Goal: Transaction & Acquisition: Purchase product/service

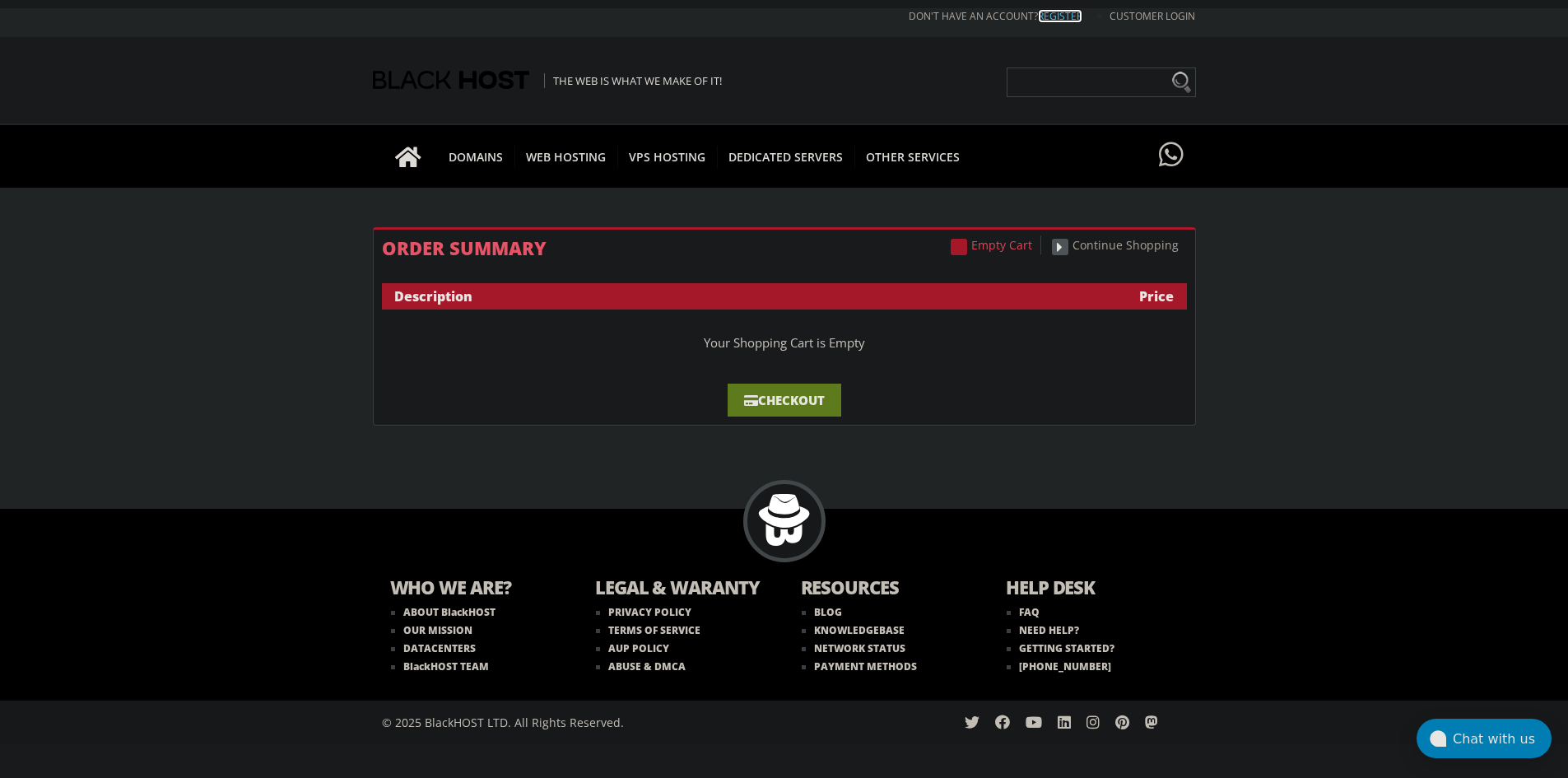
click at [1047, 11] on link "REGISTER" at bounding box center [1060, 16] width 44 height 14
click at [998, 19] on li "Don't have an account? REGISTER" at bounding box center [983, 16] width 199 height 14
click at [1029, 16] on li "Don't have an account? REGISTER" at bounding box center [983, 16] width 199 height 14
click at [1072, 13] on link "REGISTER" at bounding box center [1060, 16] width 44 height 14
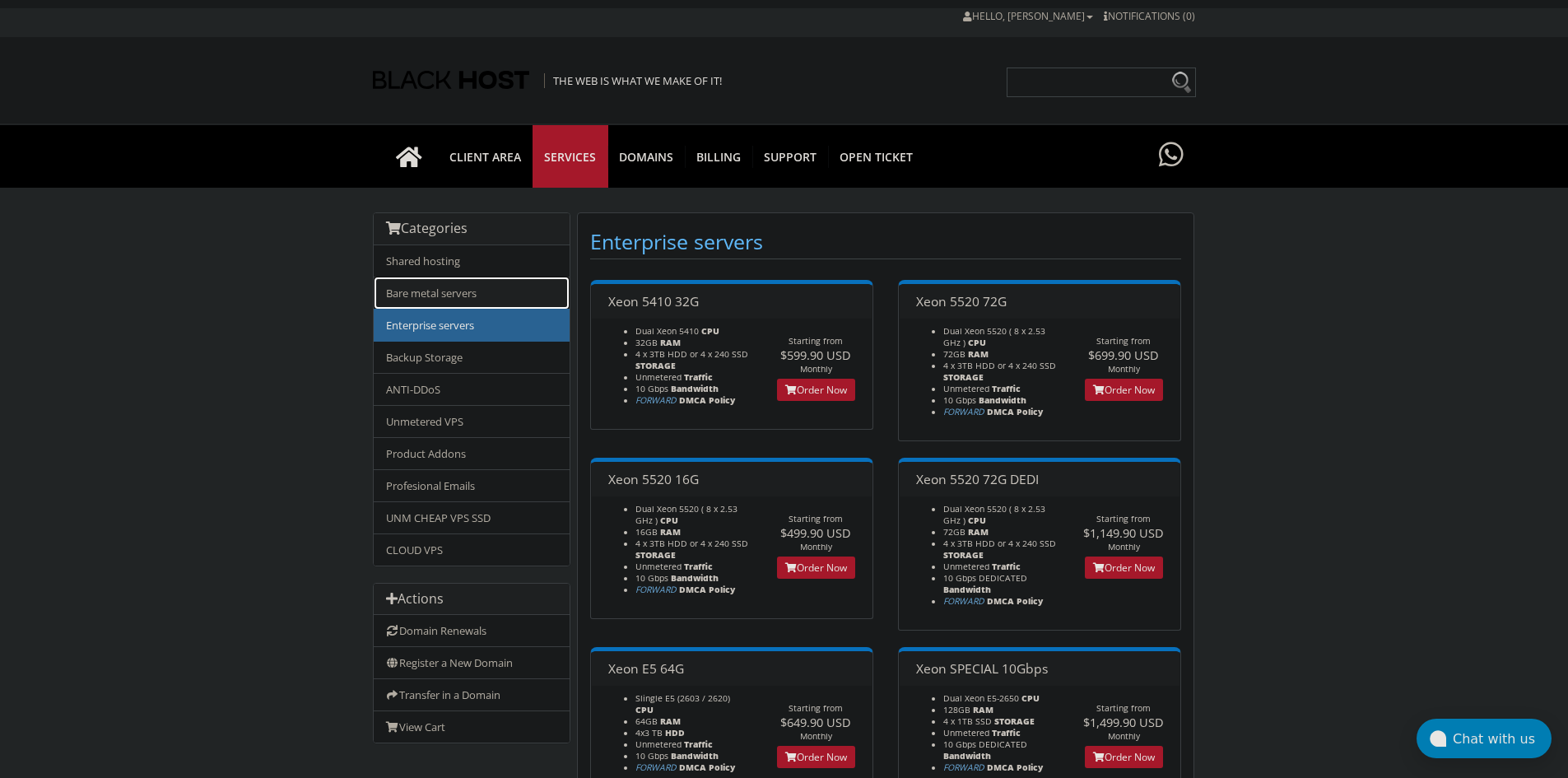
click at [512, 294] on link "Bare metal servers" at bounding box center [472, 293] width 196 height 33
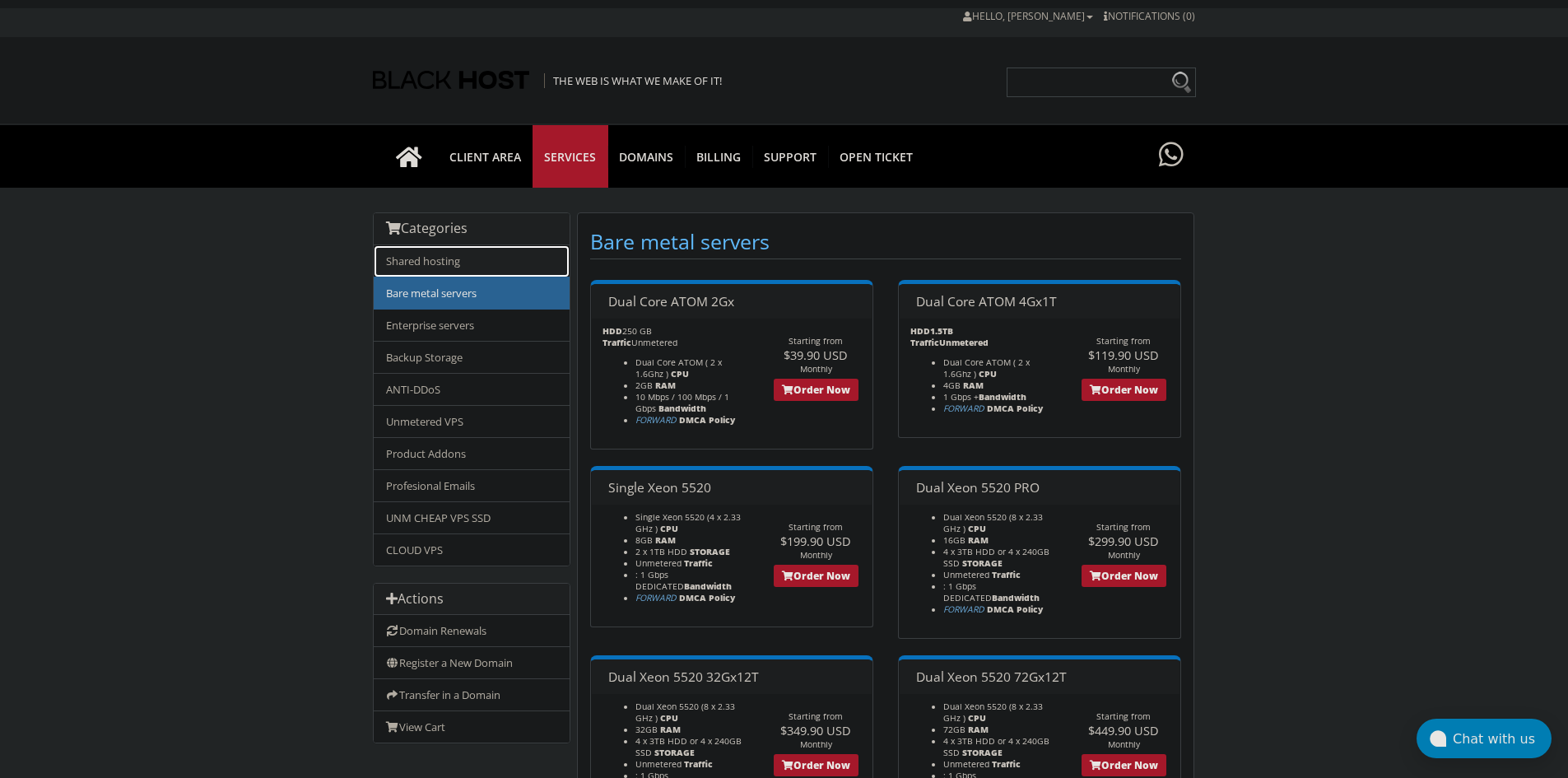
click at [470, 267] on link "Shared hosting" at bounding box center [472, 261] width 196 height 32
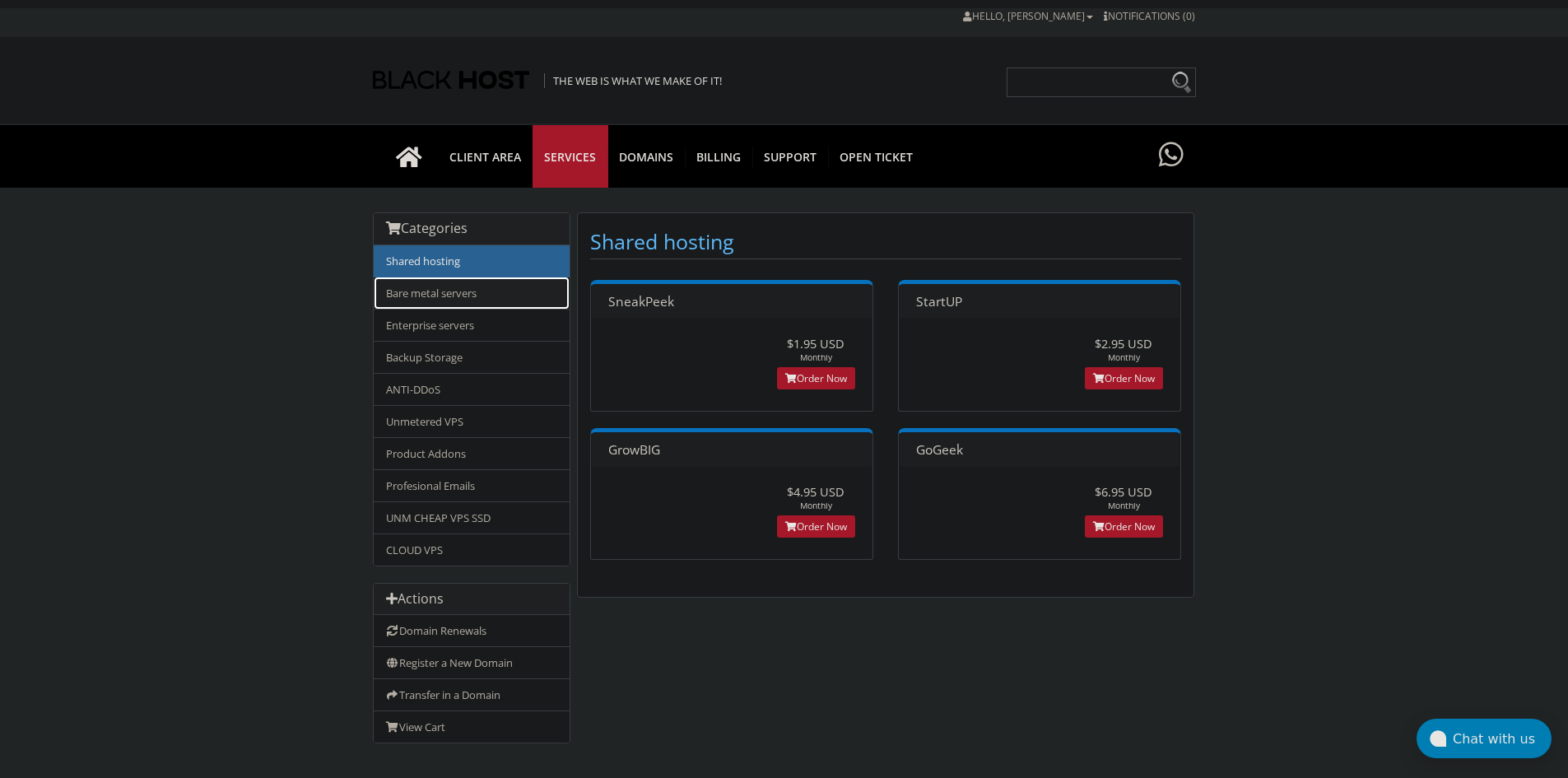
click at [472, 289] on link "Bare metal servers" at bounding box center [472, 293] width 196 height 33
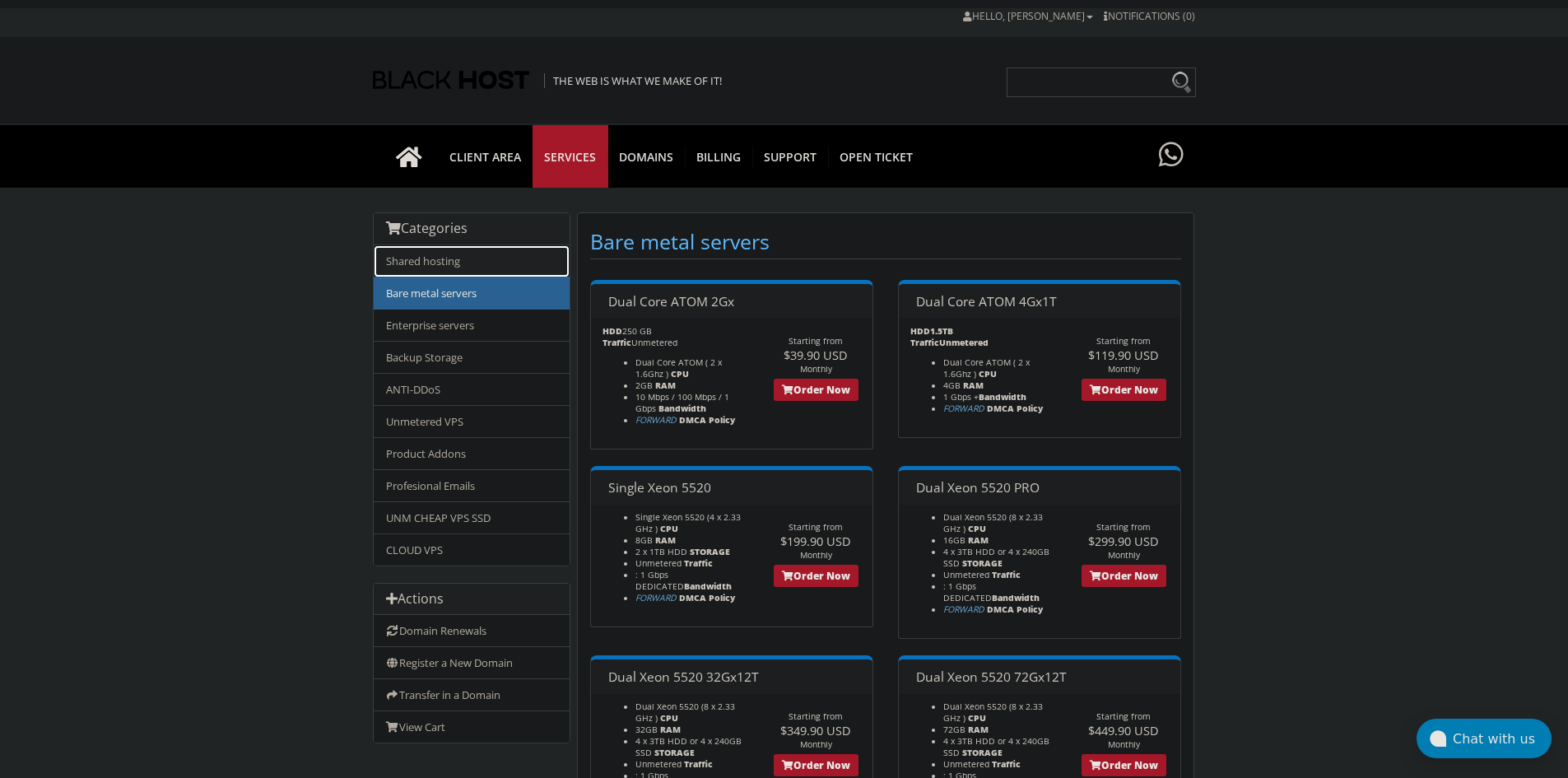
click at [459, 254] on link "Shared hosting" at bounding box center [472, 261] width 196 height 32
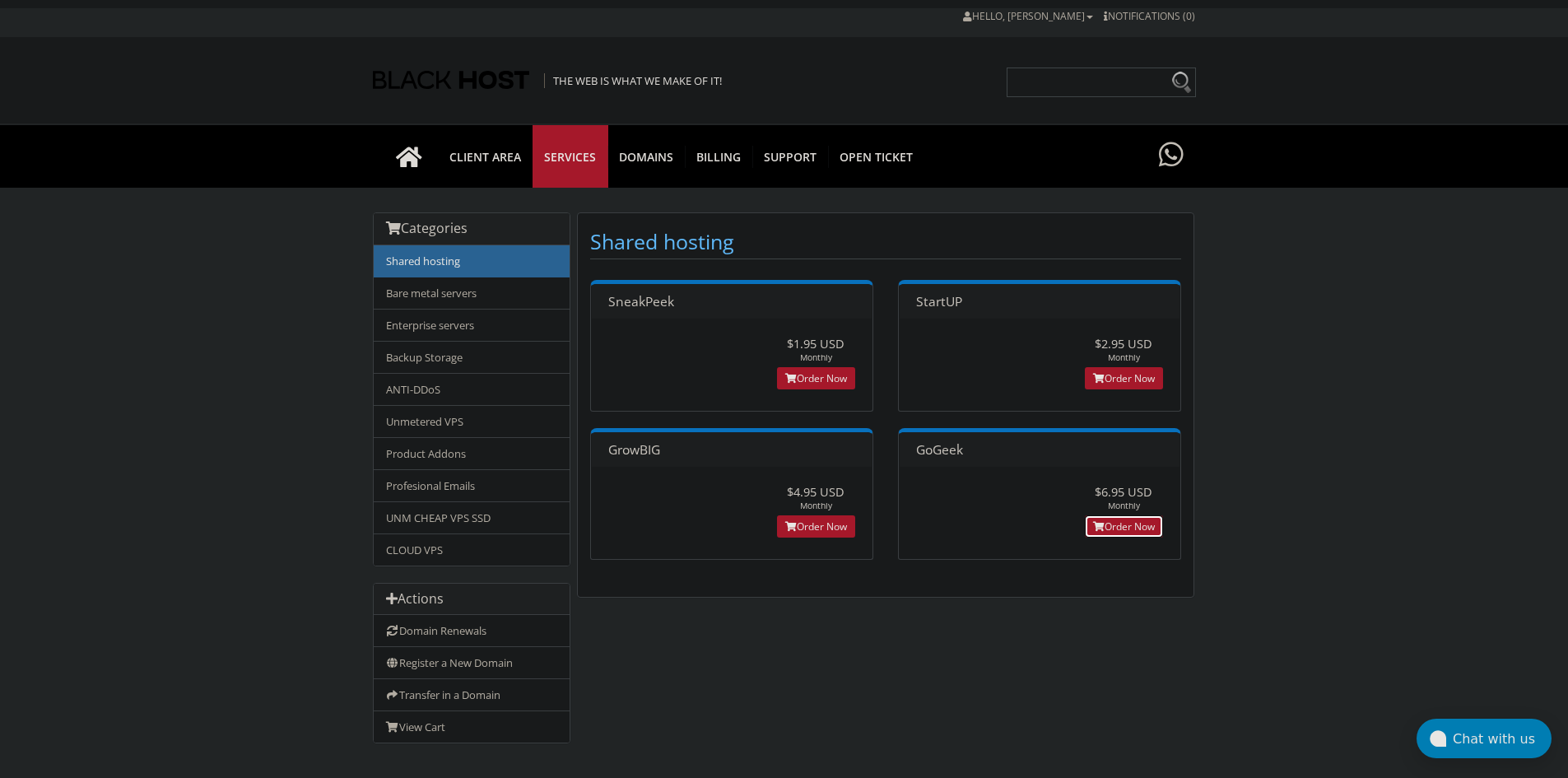
click at [1133, 521] on link "Order Now" at bounding box center [1124, 526] width 79 height 22
click at [490, 545] on link "CLOUD VPS" at bounding box center [472, 549] width 196 height 32
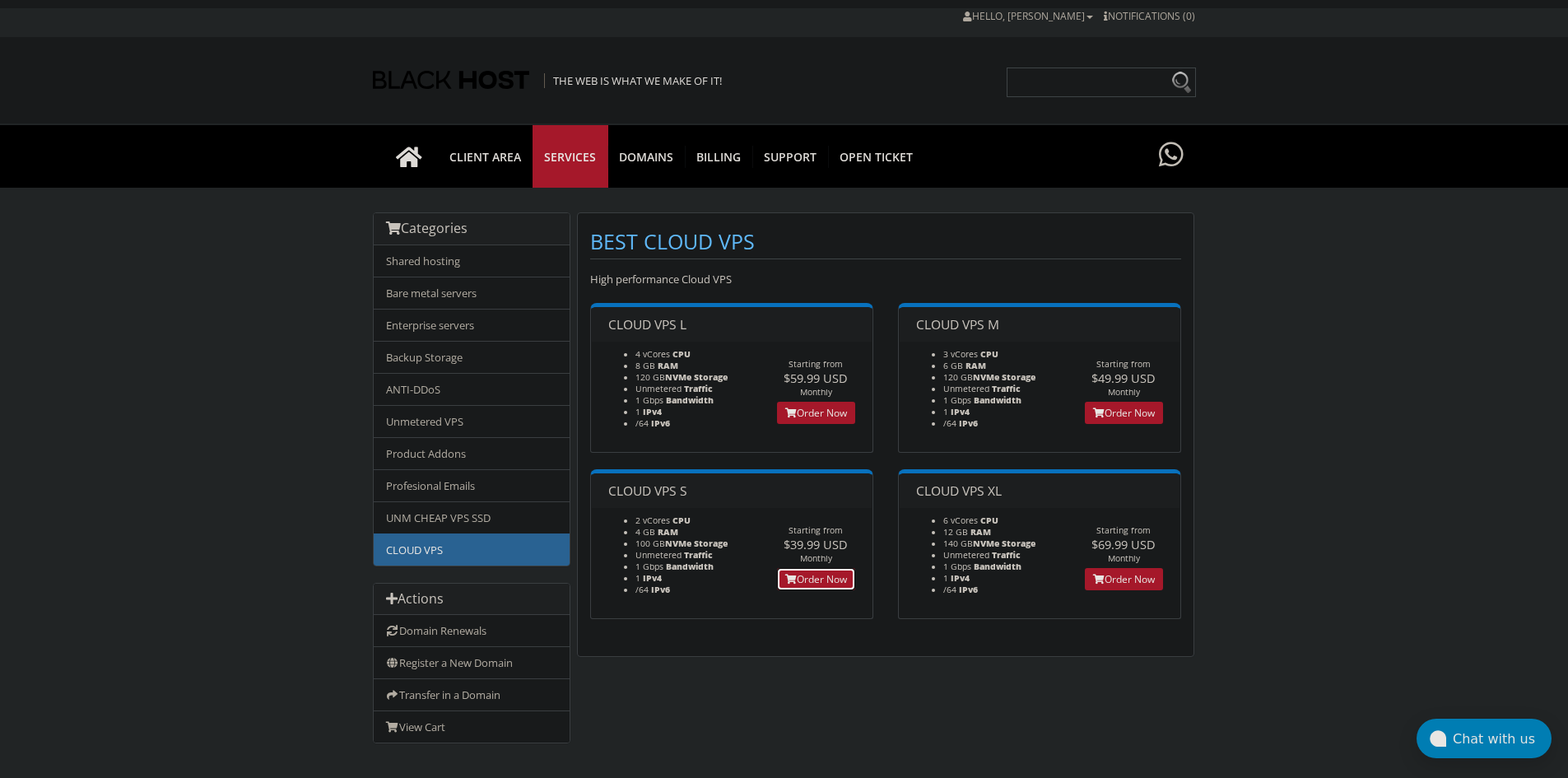
click at [816, 577] on link "Order Now" at bounding box center [816, 578] width 79 height 22
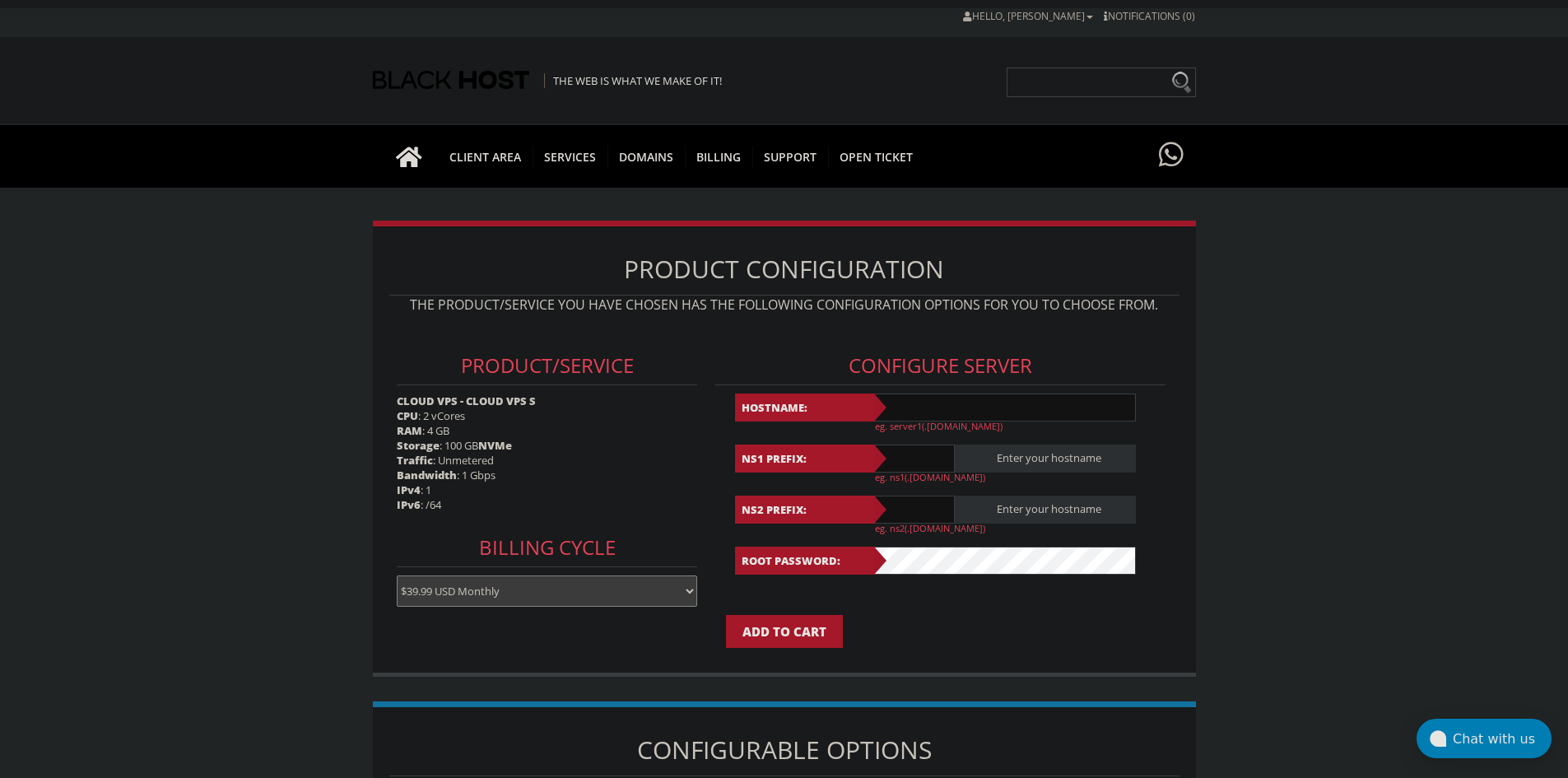
click at [921, 421] on p "eg. server1(.[DOMAIN_NAME])" at bounding box center [1011, 425] width 272 height 12
click at [922, 404] on input "text" at bounding box center [1004, 407] width 263 height 28
type input "kirmikham.com"
click at [804, 620] on input "Add to Cart" at bounding box center [784, 631] width 116 height 33
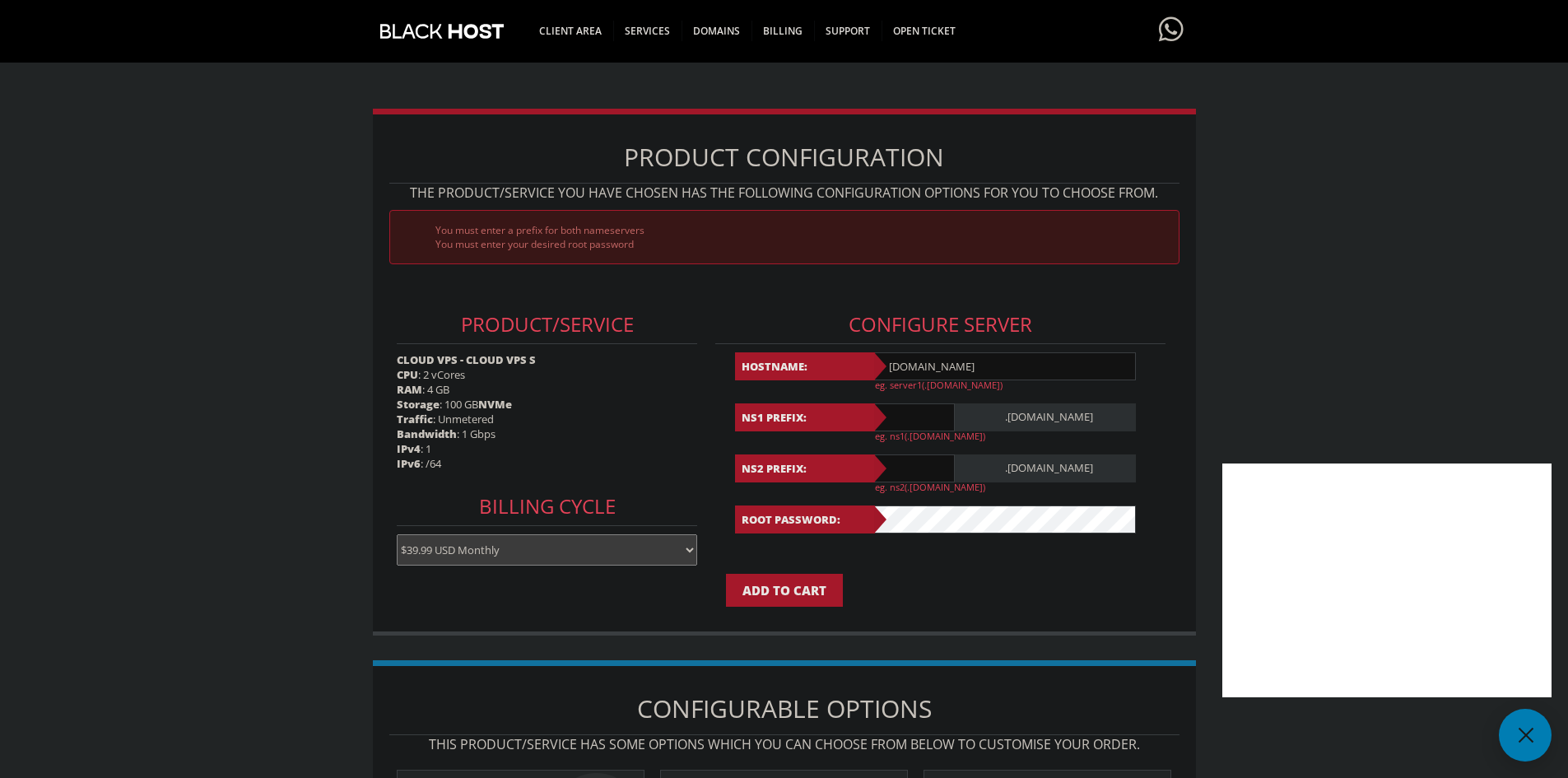
scroll to position [329, 0]
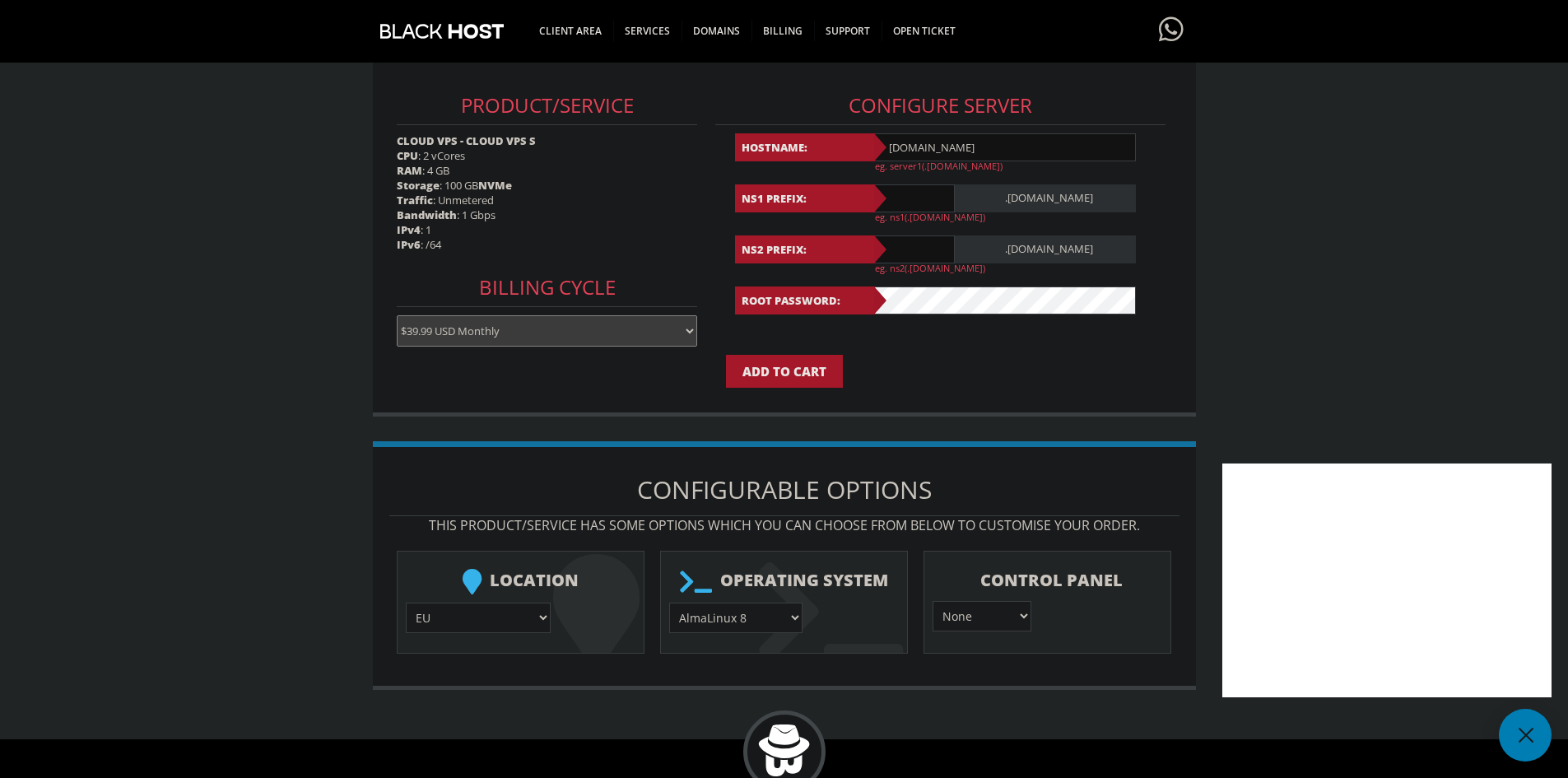
click at [906, 314] on div "Configure Server Hostname: kirmikham.com eg. server1(.yourdomain.com) NS1 Prefi…" at bounding box center [941, 194] width 466 height 265
click at [794, 357] on input "Add to Cart" at bounding box center [784, 371] width 116 height 33
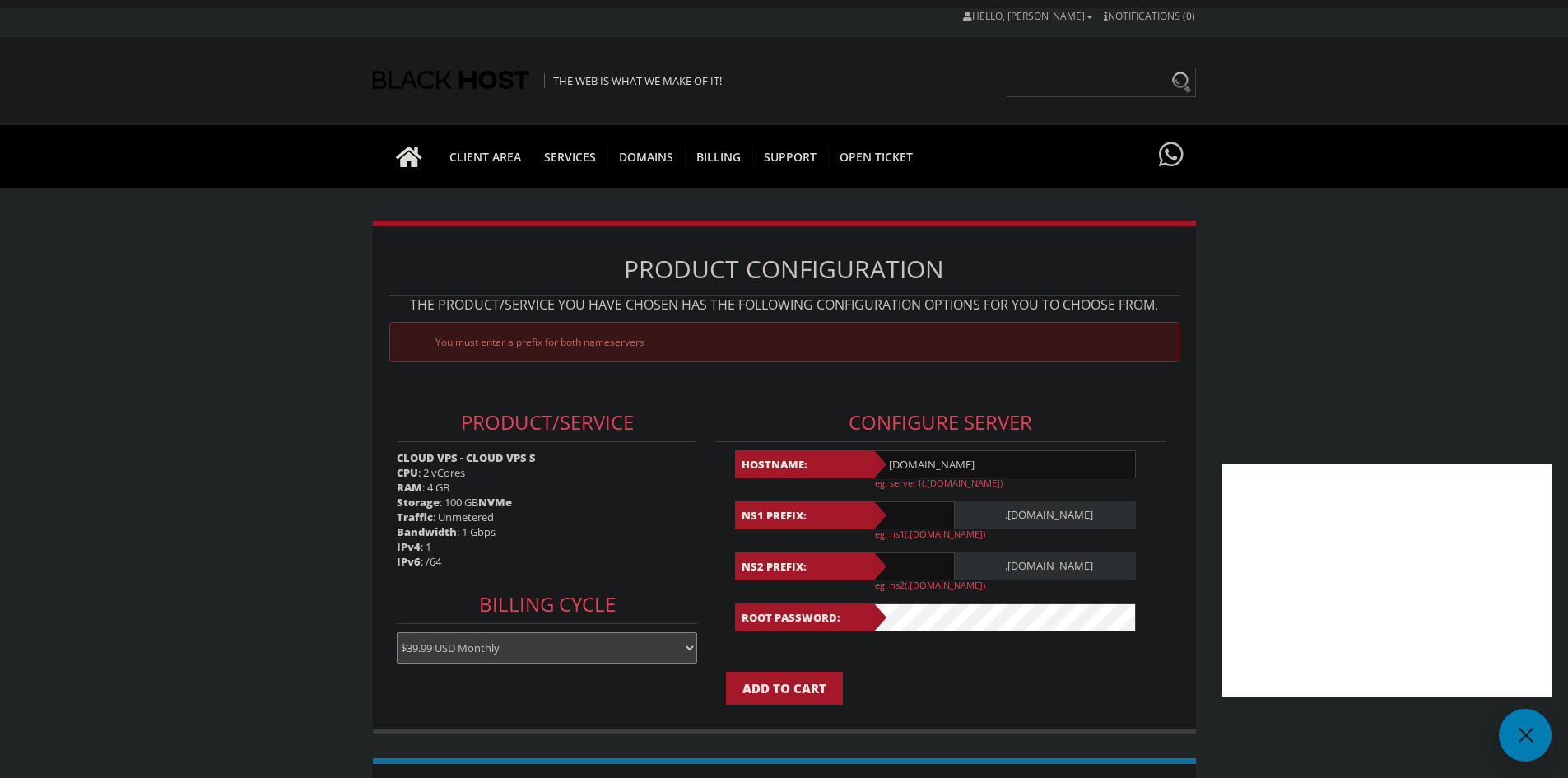
click at [917, 507] on input "text" at bounding box center [913, 515] width 82 height 28
click at [921, 515] on input "ns" at bounding box center [913, 515] width 82 height 28
type input "ns1"
click at [892, 563] on input "text" at bounding box center [913, 566] width 82 height 28
type input "ns2"
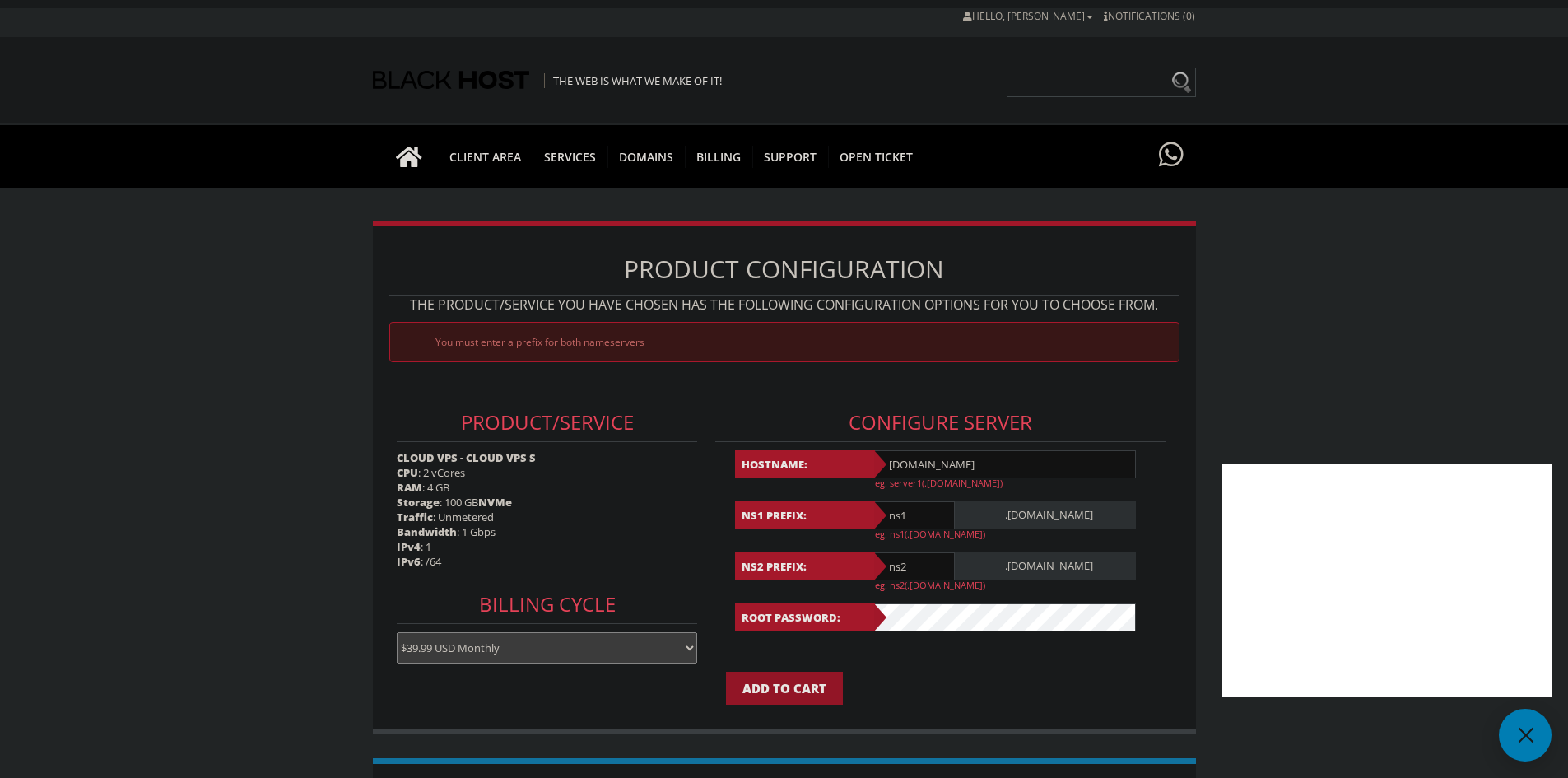
click at [786, 680] on input "Add to Cart" at bounding box center [784, 688] width 116 height 33
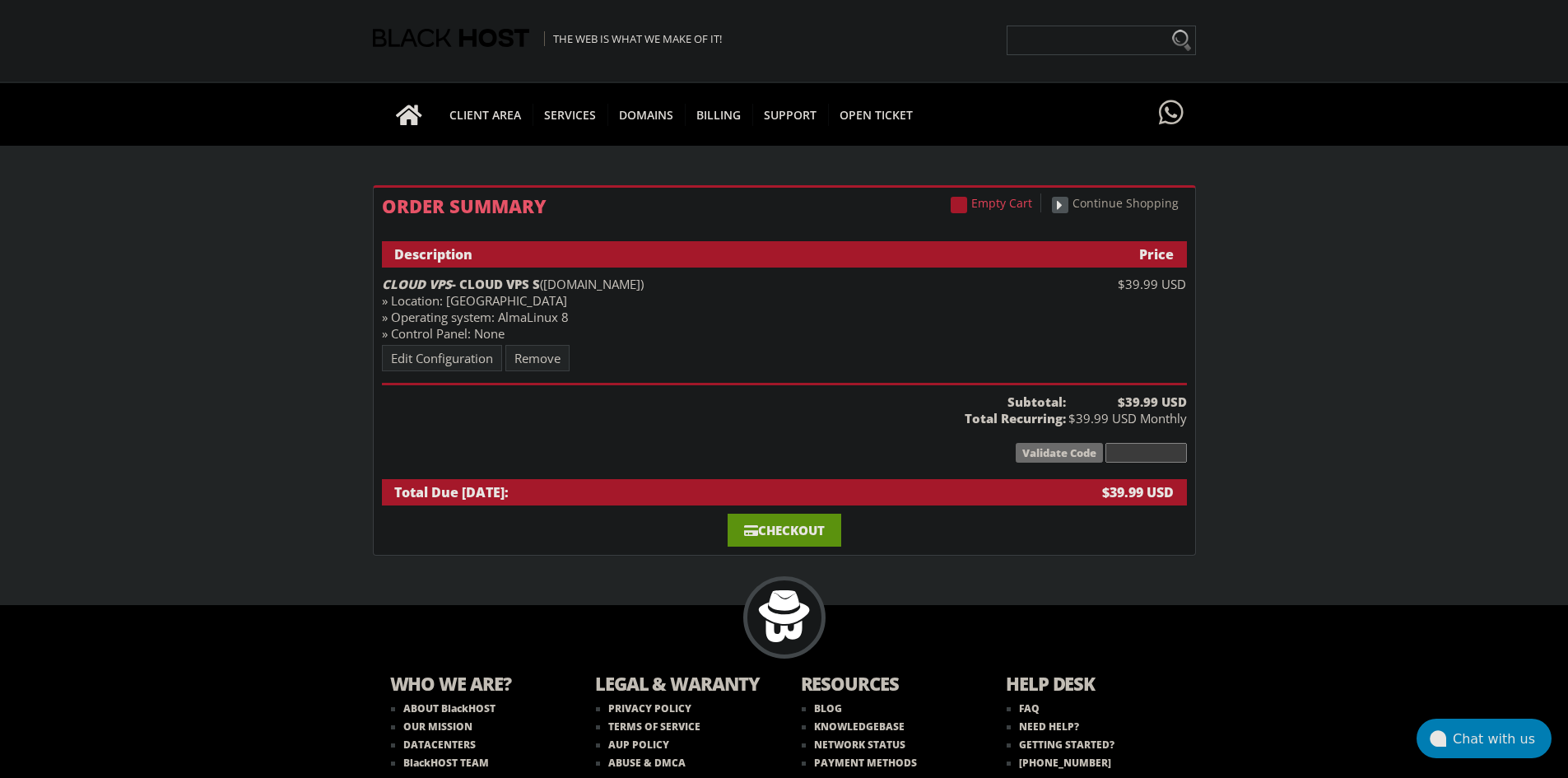
scroll to position [104, 0]
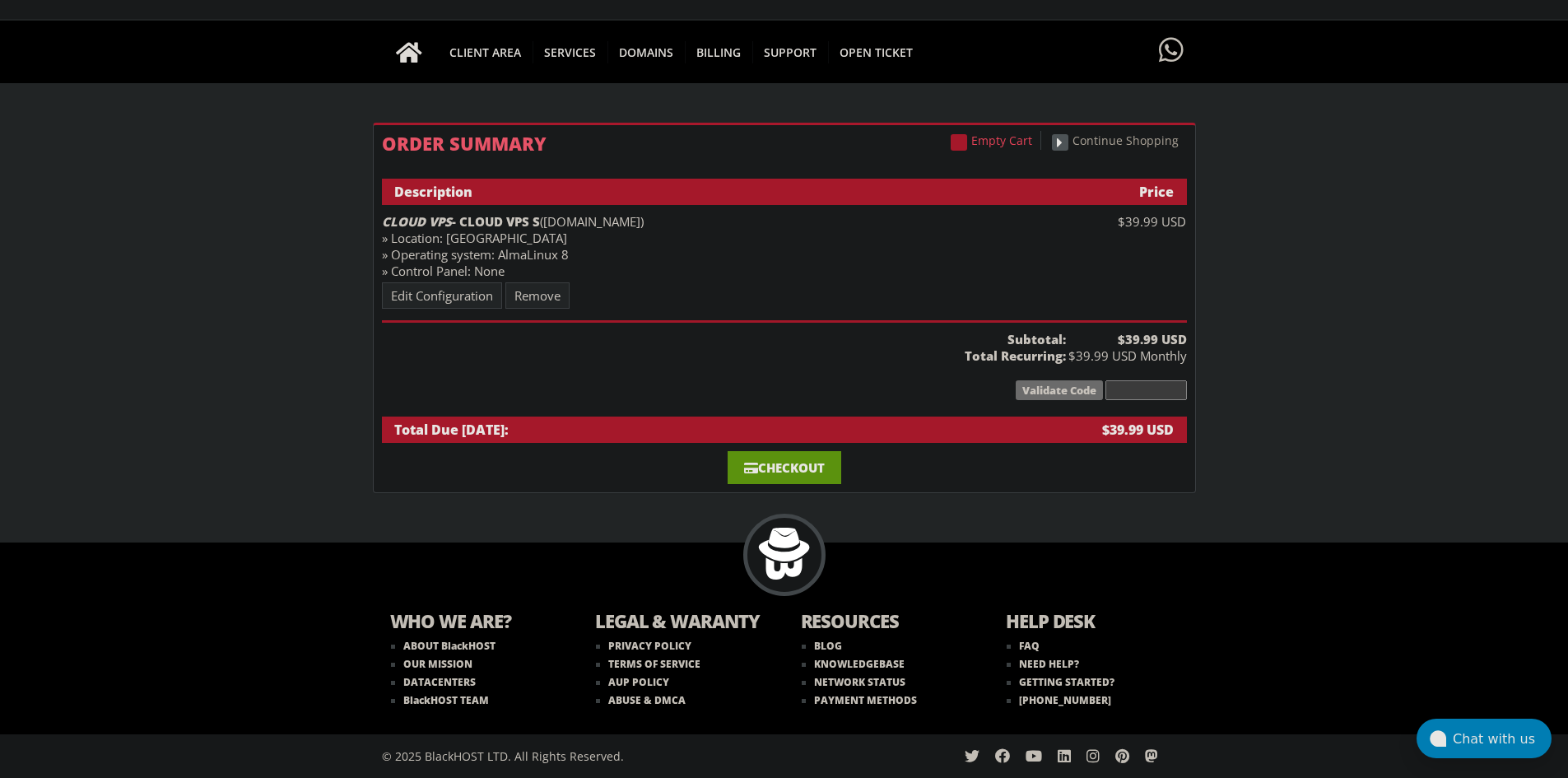
click at [801, 470] on link "Checkout" at bounding box center [784, 468] width 114 height 33
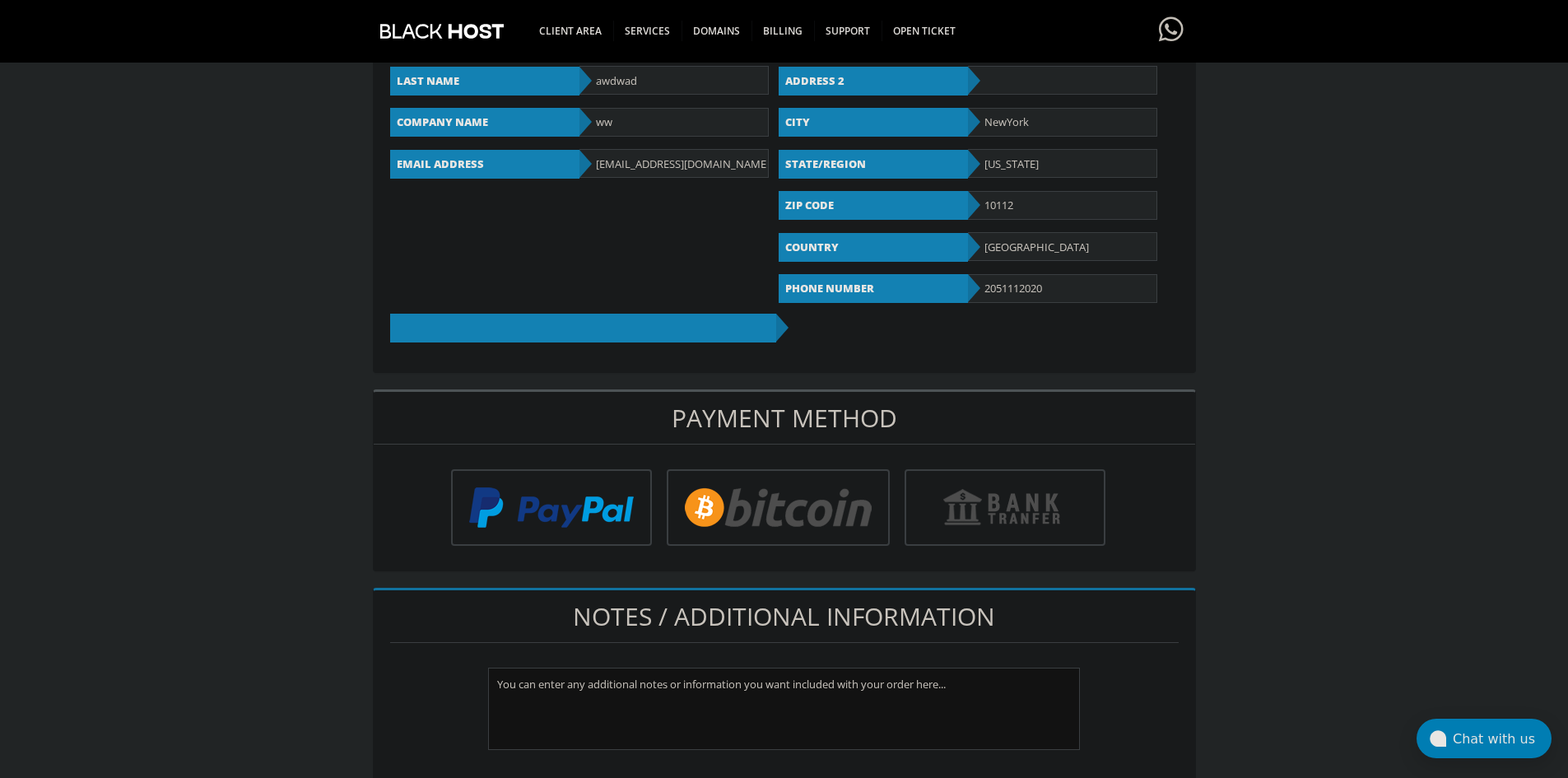
scroll to position [329, 0]
